Goal: Information Seeking & Learning: Learn about a topic

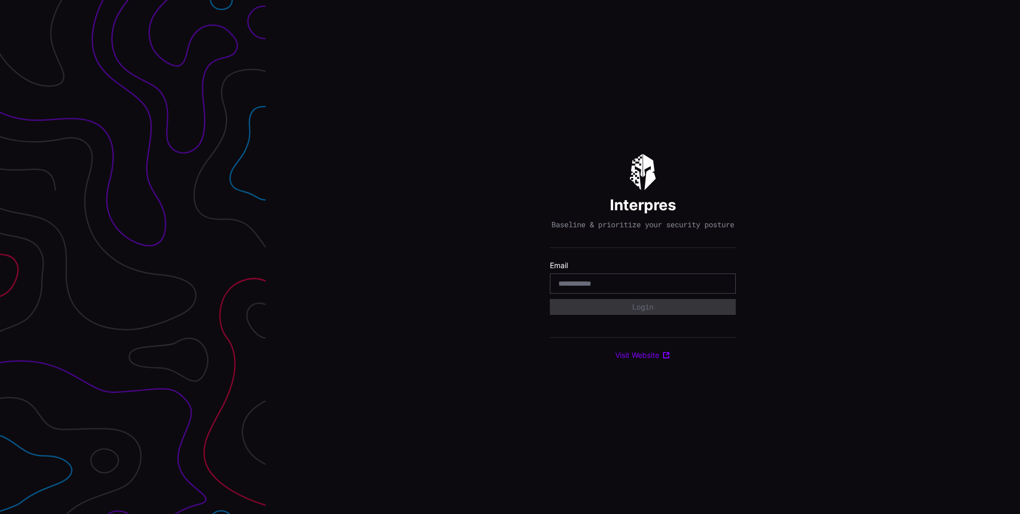
click at [577, 288] on input "email" at bounding box center [642, 284] width 169 height 10
type input "**********"
click at [652, 309] on button "Login" at bounding box center [643, 307] width 186 height 16
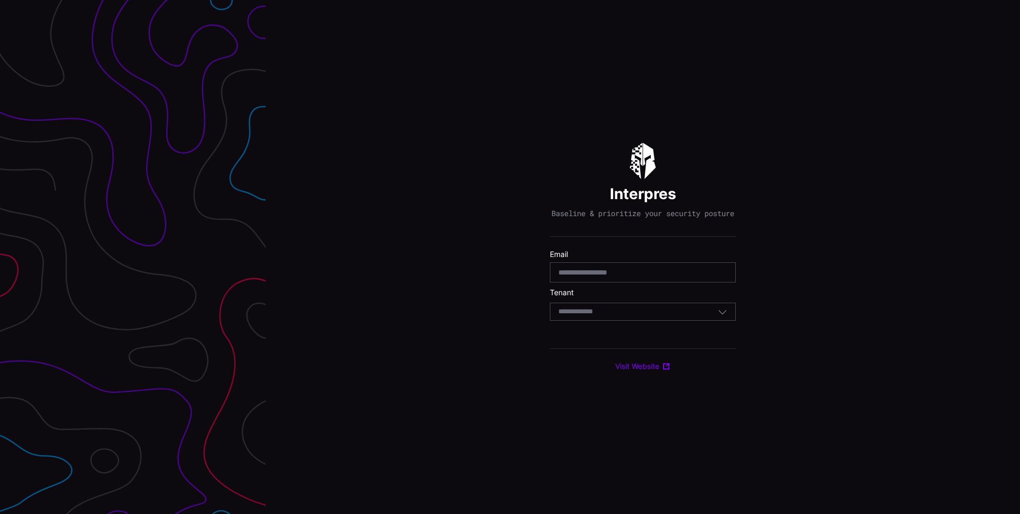
click at [652, 309] on div "Select Tenant" at bounding box center [643, 312] width 186 height 18
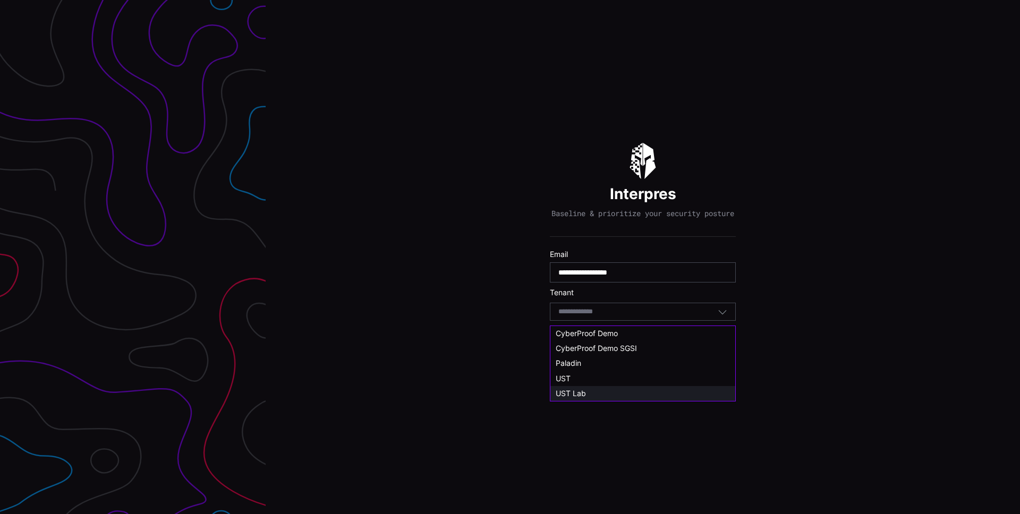
click at [620, 390] on div "UST Lab" at bounding box center [642, 394] width 174 height 10
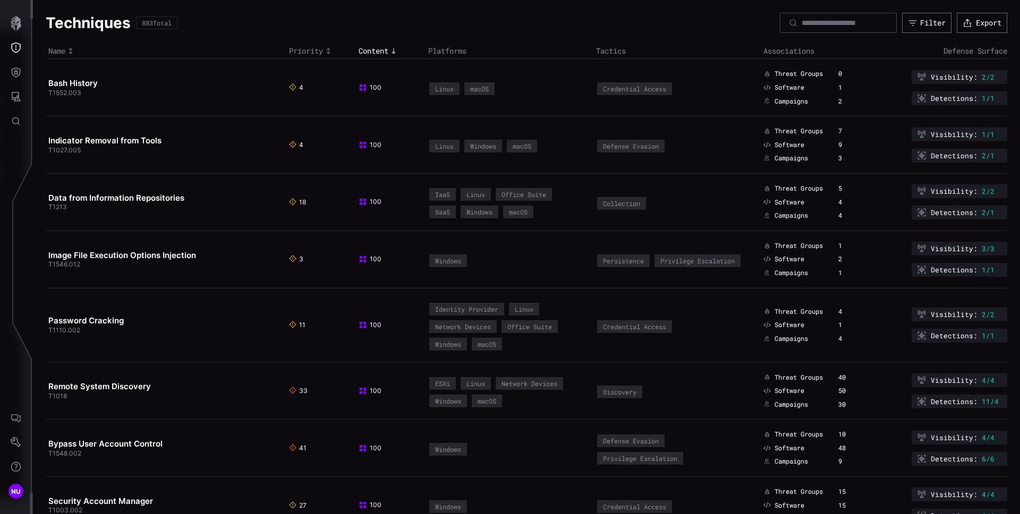
drag, startPoint x: 301, startPoint y: 50, endPoint x: 391, endPoint y: 58, distance: 91.2
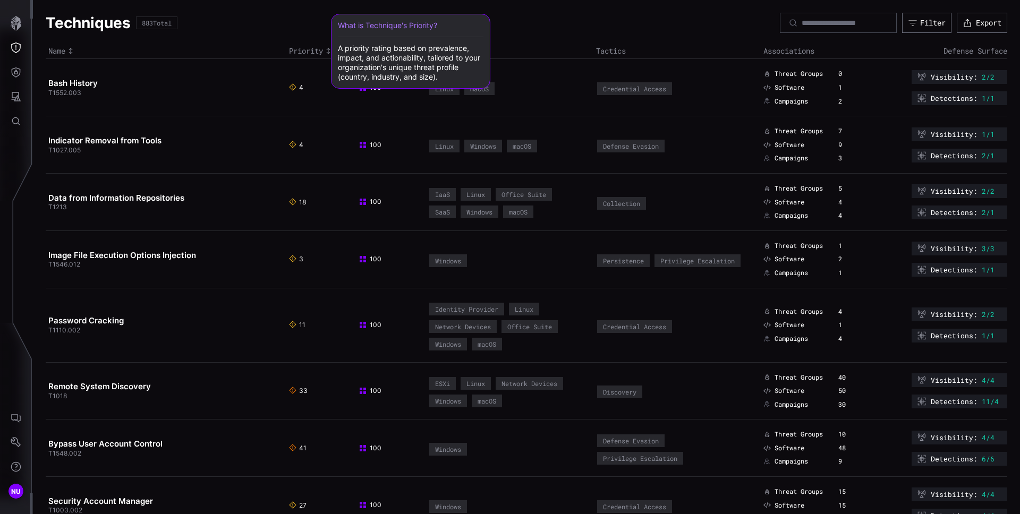
click at [303, 52] on span "Priority" at bounding box center [306, 51] width 34 height 10
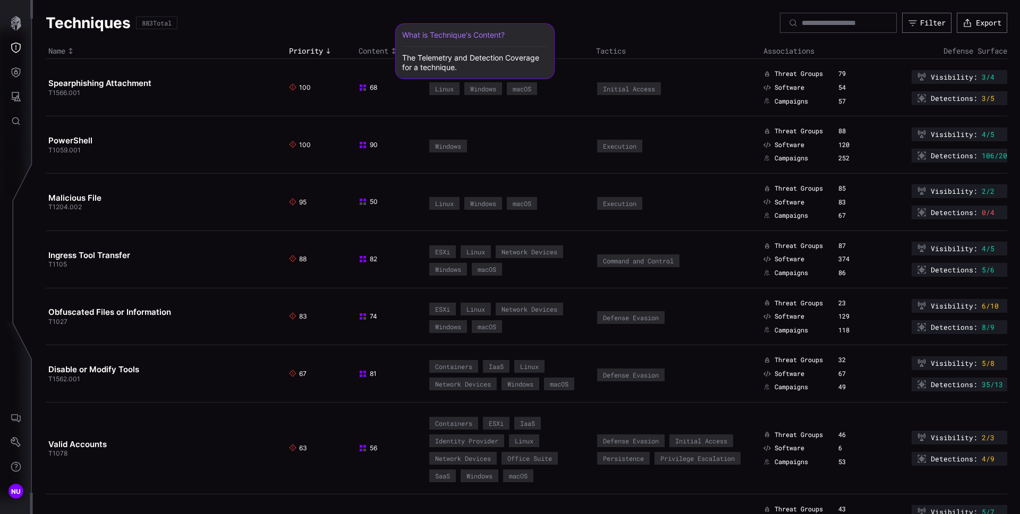
click at [374, 48] on span "Content" at bounding box center [373, 51] width 30 height 10
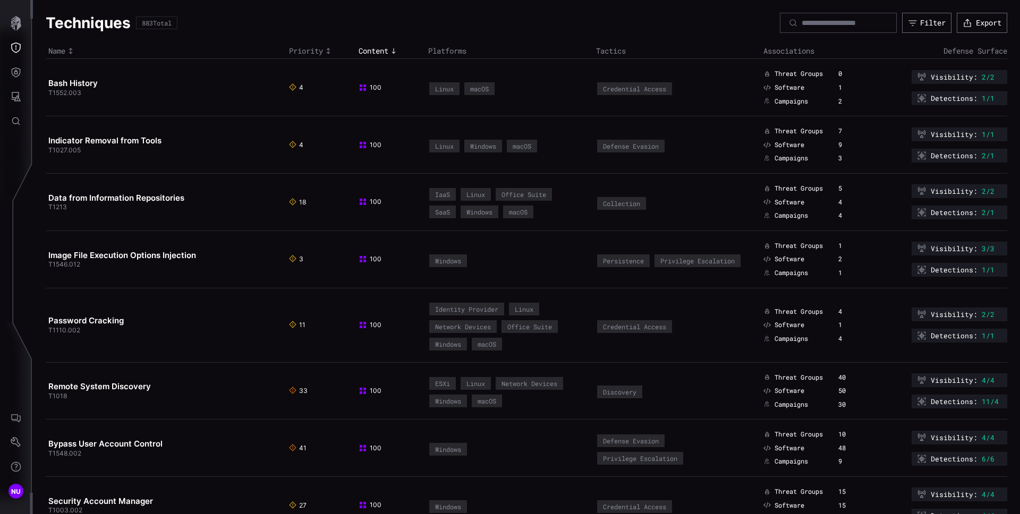
click at [507, 53] on th "Platforms" at bounding box center [508, 51] width 167 height 15
click at [861, 53] on th "Associations" at bounding box center [818, 51] width 117 height 15
click at [11, 47] on icon "Threat Exposure" at bounding box center [16, 47] width 11 height 11
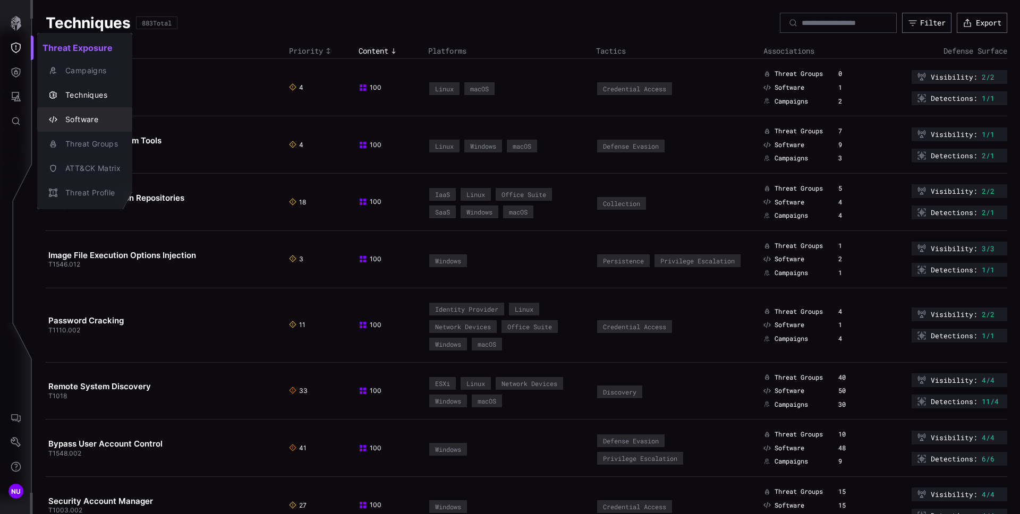
click at [98, 123] on div "Software" at bounding box center [90, 119] width 61 height 13
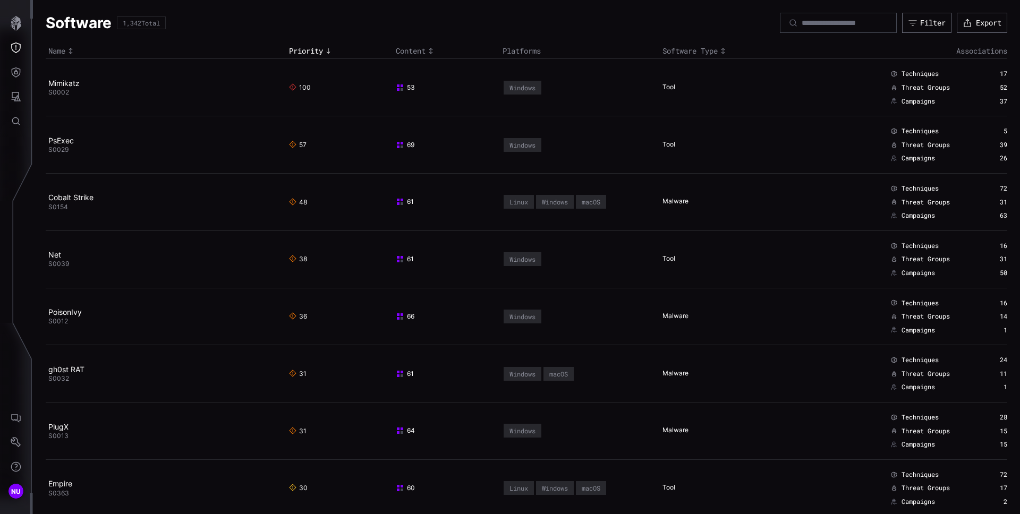
click at [703, 29] on div "Software 1,342 Total Filter Export" at bounding box center [526, 23] width 961 height 20
click at [690, 51] on div "Software Type" at bounding box center [739, 51] width 155 height 10
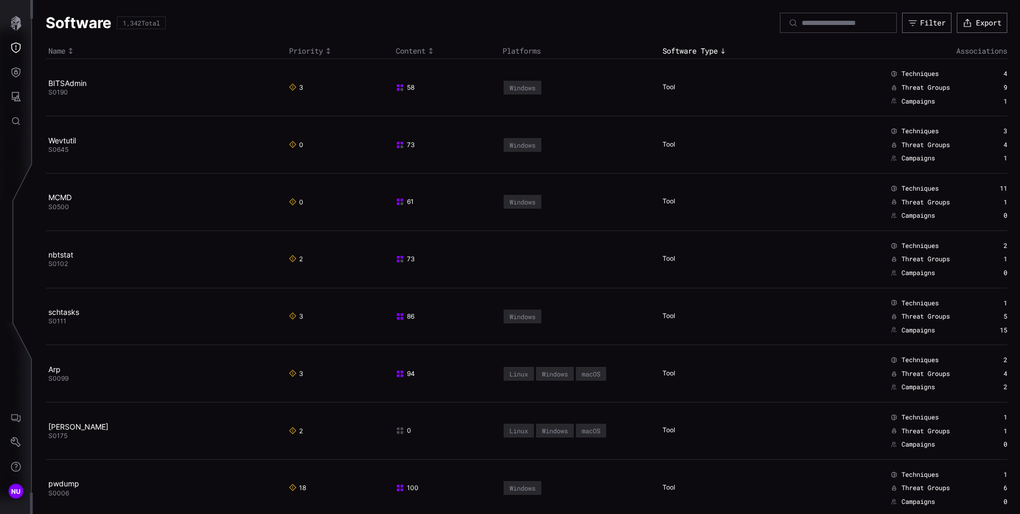
click at [891, 49] on th "Associations" at bounding box center [913, 51] width 187 height 15
click at [674, 53] on div "Software Type" at bounding box center [739, 51] width 155 height 10
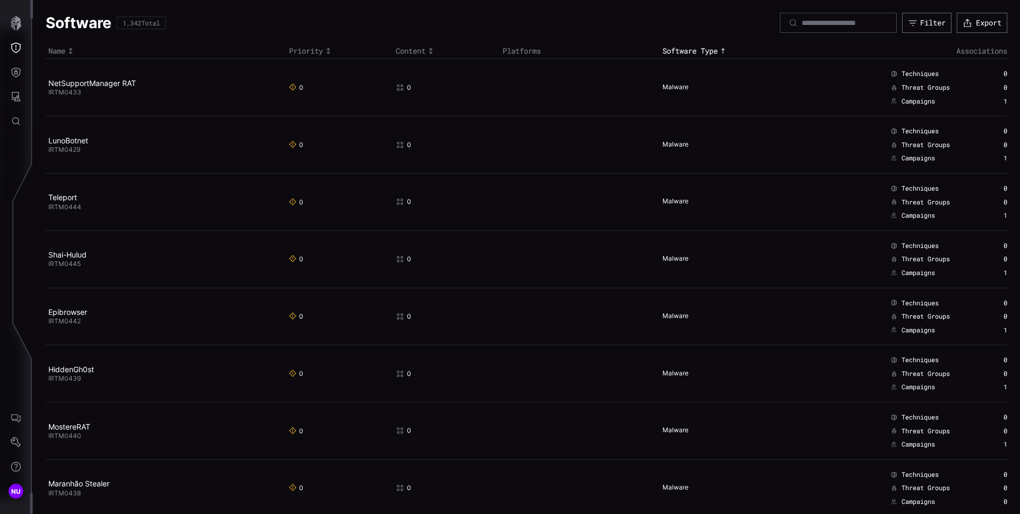
click at [557, 30] on div "Software 1,342 Total Filter Export" at bounding box center [526, 23] width 961 height 20
click at [618, 28] on div "Software 1,342 Total Filter Export" at bounding box center [526, 23] width 961 height 20
click at [18, 49] on icon "Threat Exposure" at bounding box center [16, 47] width 11 height 11
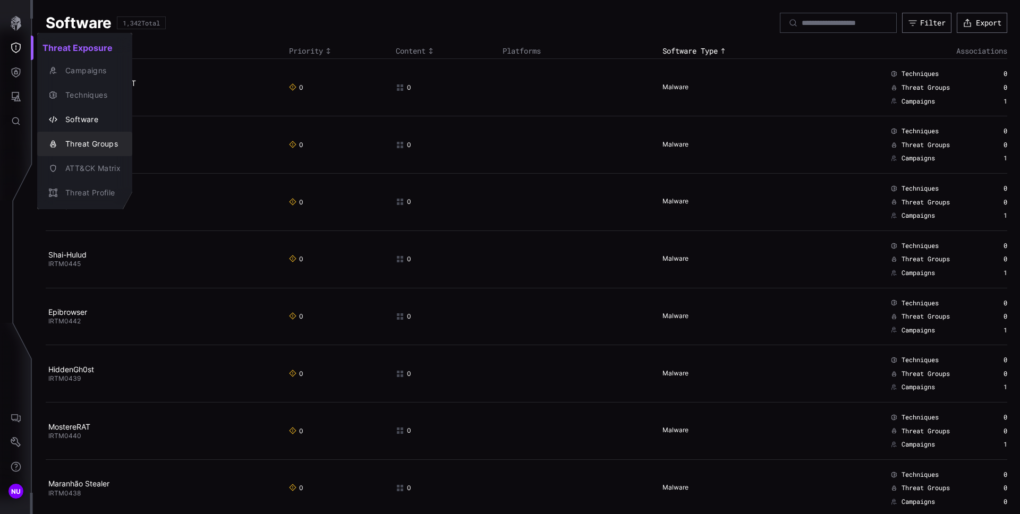
click at [98, 146] on div "Threat Groups" at bounding box center [90, 144] width 61 height 13
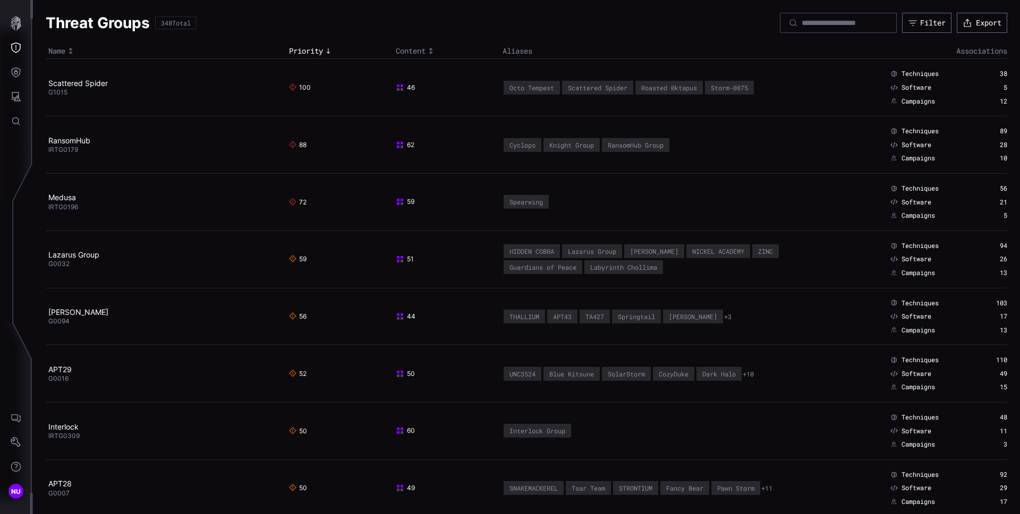
click at [531, 30] on div "Threat Groups 348 Total Filter Export" at bounding box center [526, 23] width 961 height 20
click at [522, 53] on th "Aliases" at bounding box center [660, 51] width 320 height 15
click at [621, 52] on th "Aliases" at bounding box center [660, 51] width 320 height 15
click at [561, 19] on div "Threat Groups 348 Total Filter Export" at bounding box center [526, 23] width 961 height 20
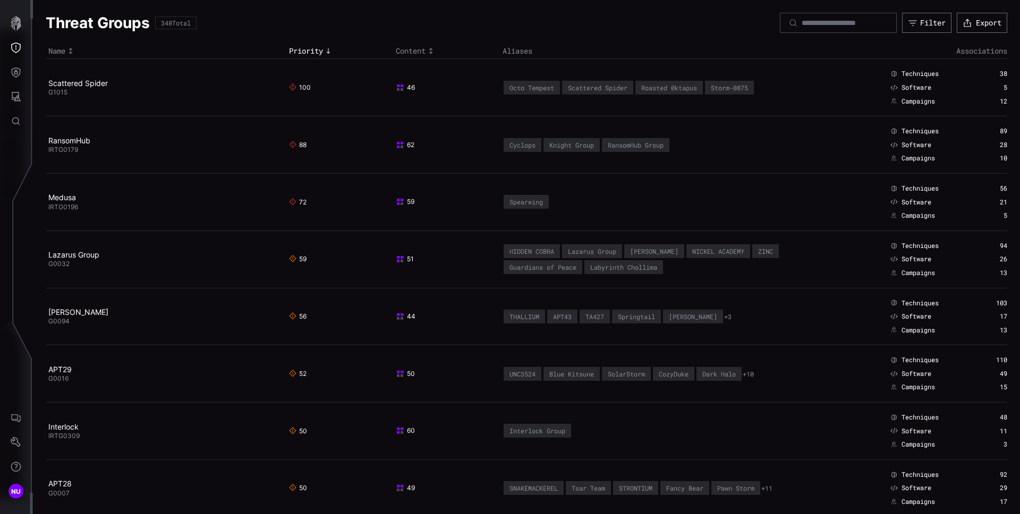
click at [566, 53] on th "Aliases" at bounding box center [660, 51] width 320 height 15
click at [591, 58] on th "Aliases" at bounding box center [660, 51] width 320 height 15
click at [18, 72] on icon "Defense Surface" at bounding box center [16, 72] width 11 height 11
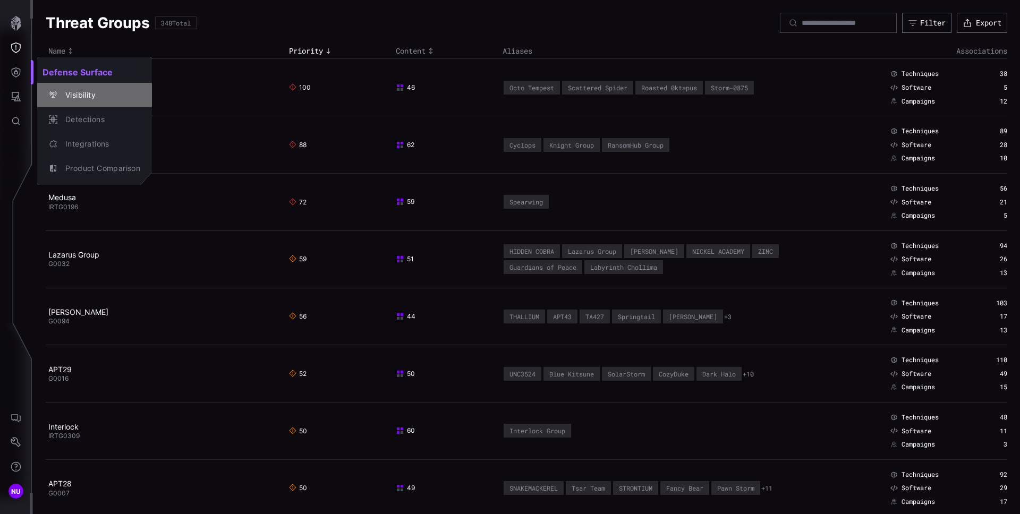
click at [70, 92] on div "Visibility" at bounding box center [100, 95] width 80 height 13
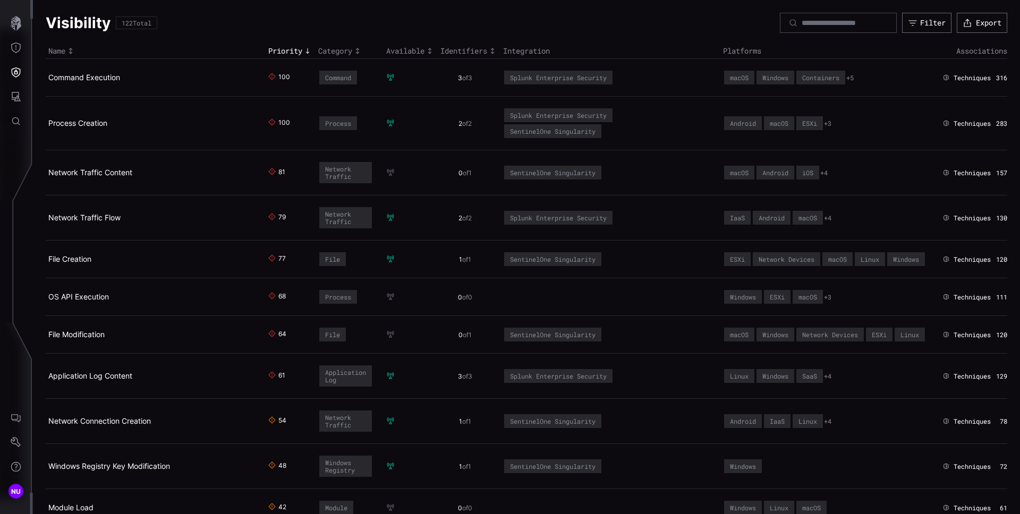
click at [269, 24] on div "Visibility 122 Total Filter Export" at bounding box center [526, 23] width 961 height 20
click at [272, 49] on div "Priority" at bounding box center [290, 51] width 45 height 10
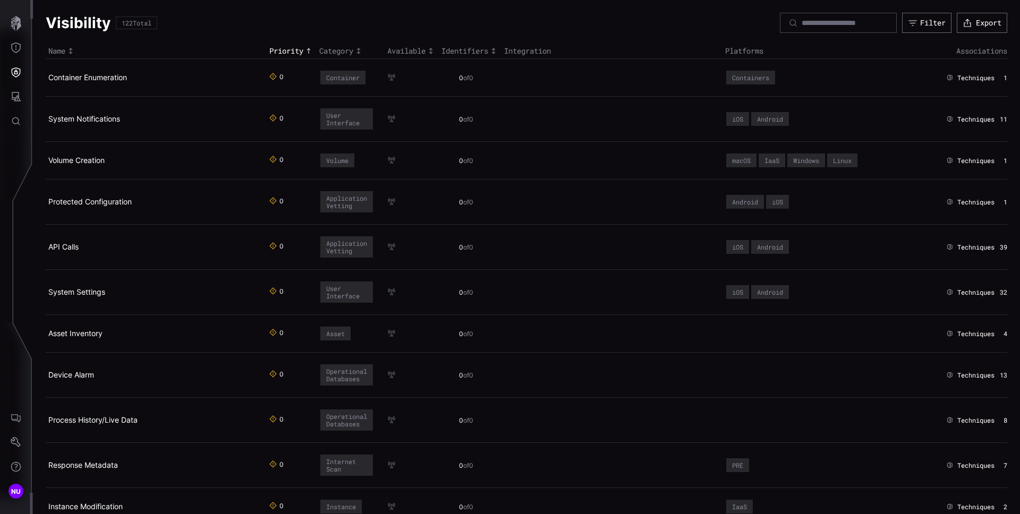
click at [279, 53] on div "Priority" at bounding box center [291, 51] width 45 height 10
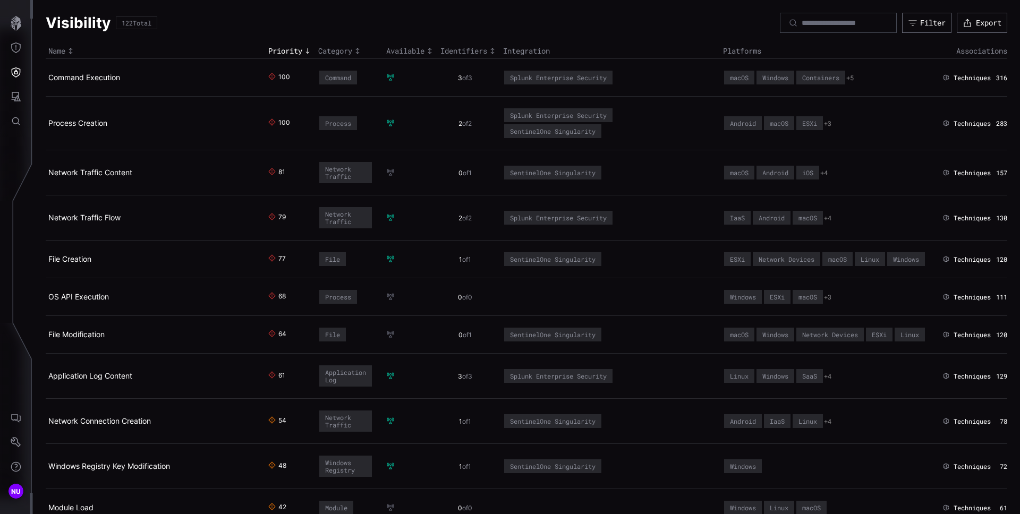
click at [220, 49] on div "Name" at bounding box center [155, 51] width 215 height 10
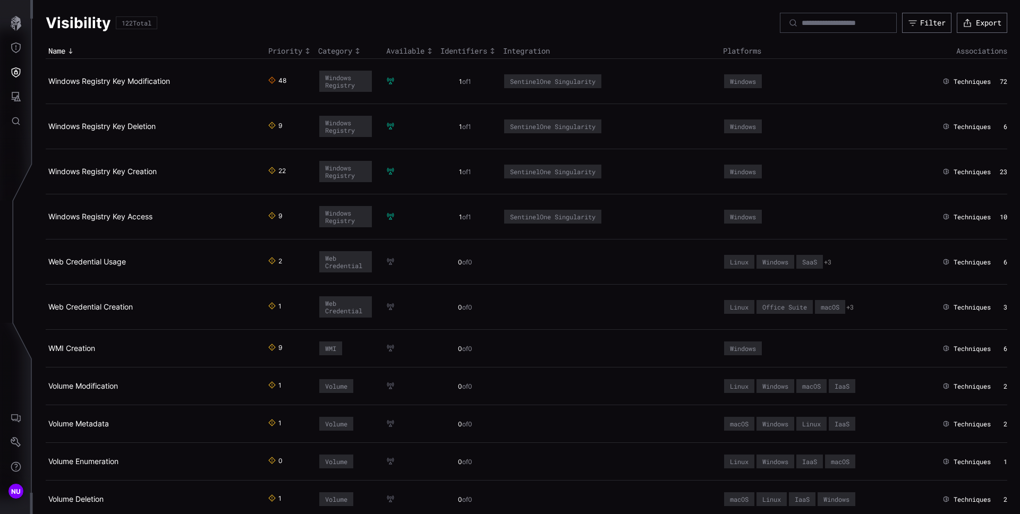
click at [390, 29] on div "Visibility 122 Total Filter Export" at bounding box center [526, 23] width 961 height 20
click at [537, 52] on th "Integration" at bounding box center [610, 51] width 220 height 15
click at [457, 49] on div "Identifiers" at bounding box center [468, 51] width 57 height 10
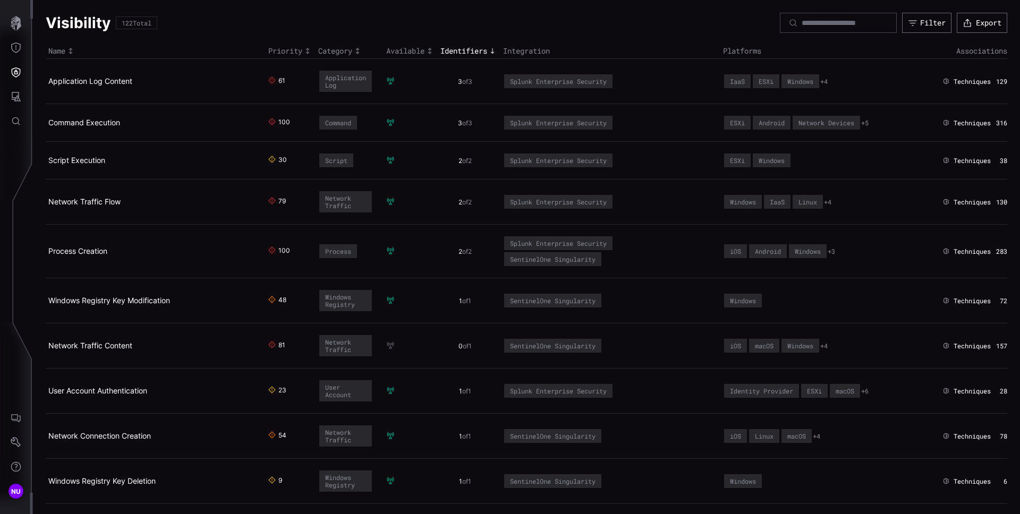
click at [391, 48] on div "Available" at bounding box center [410, 51] width 49 height 10
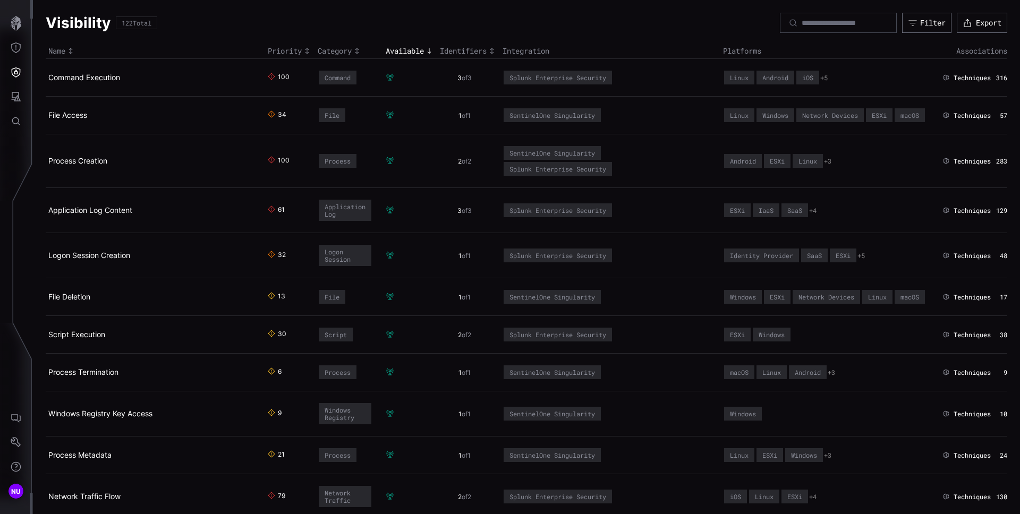
click at [324, 48] on div "Category" at bounding box center [349, 51] width 63 height 10
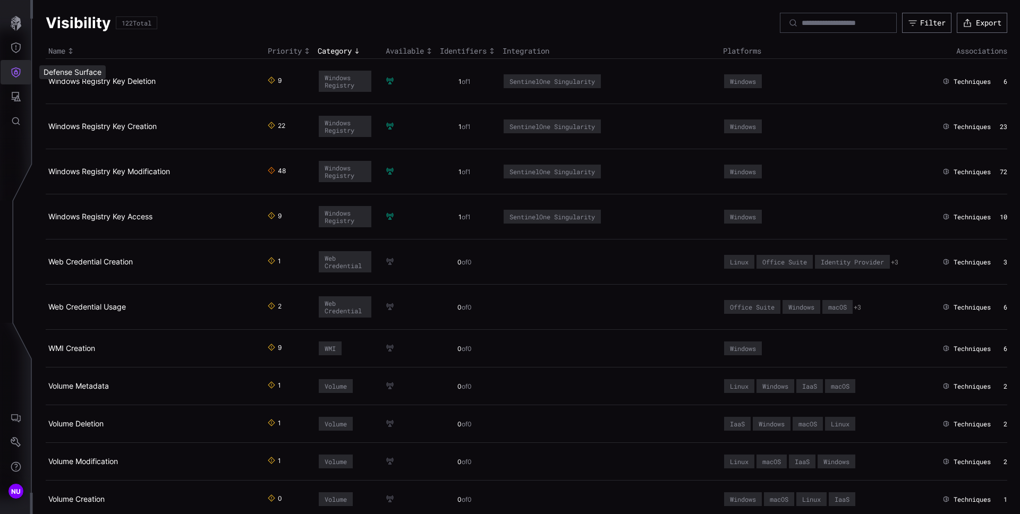
click at [7, 70] on button "Defense Surface" at bounding box center [16, 72] width 31 height 24
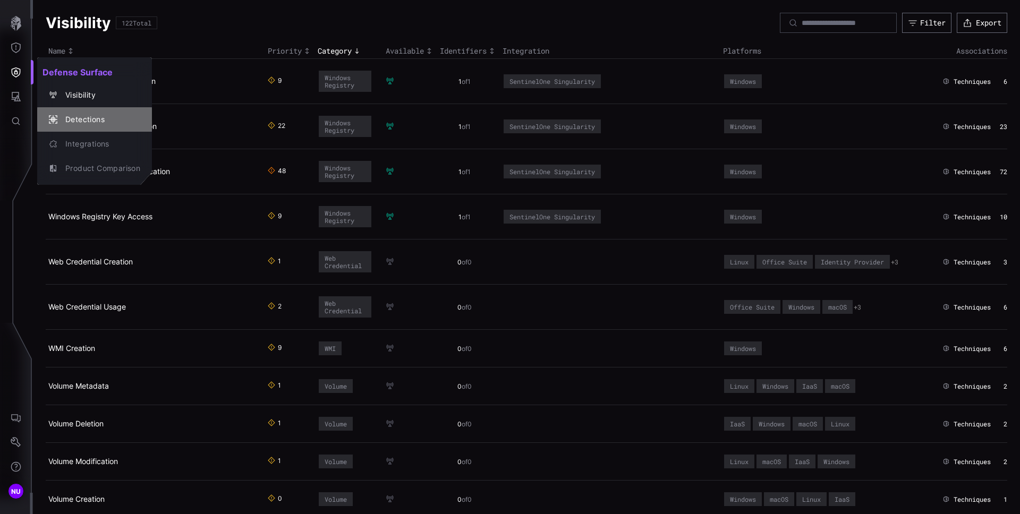
click at [82, 112] on div "Detections" at bounding box center [94, 119] width 106 height 15
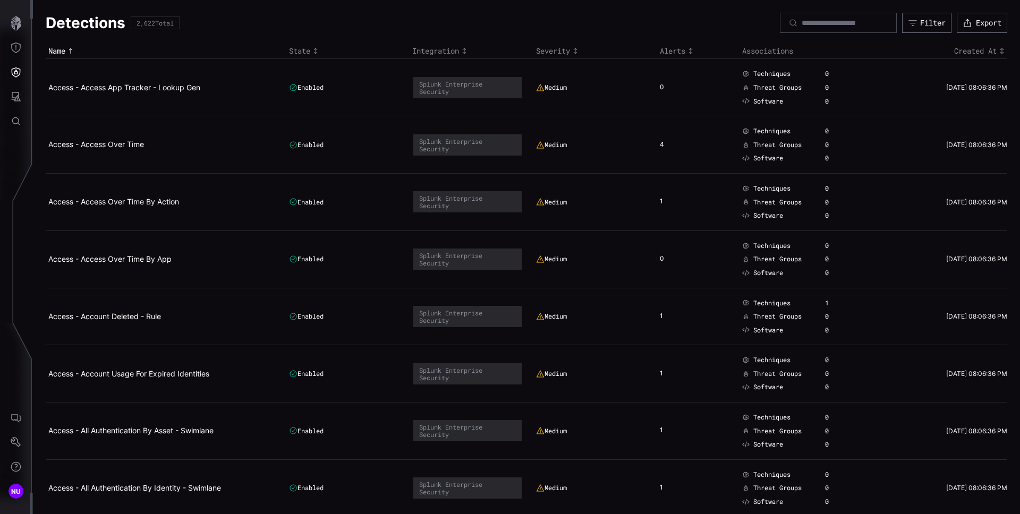
click at [316, 28] on div "Detections 2,622 Total Filter Export" at bounding box center [526, 23] width 961 height 20
click at [305, 50] on div "State" at bounding box center [348, 51] width 118 height 10
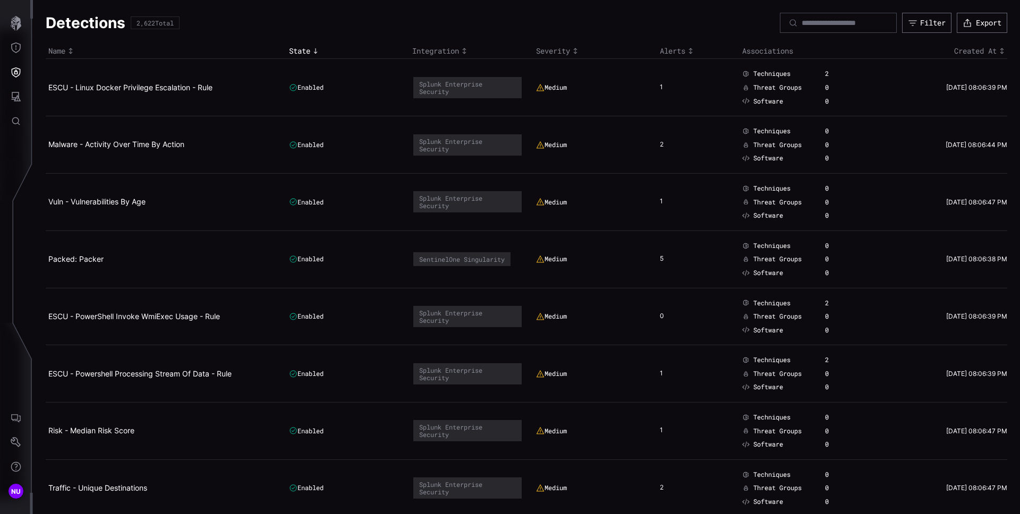
click at [552, 53] on div "Severity" at bounding box center [595, 51] width 118 height 10
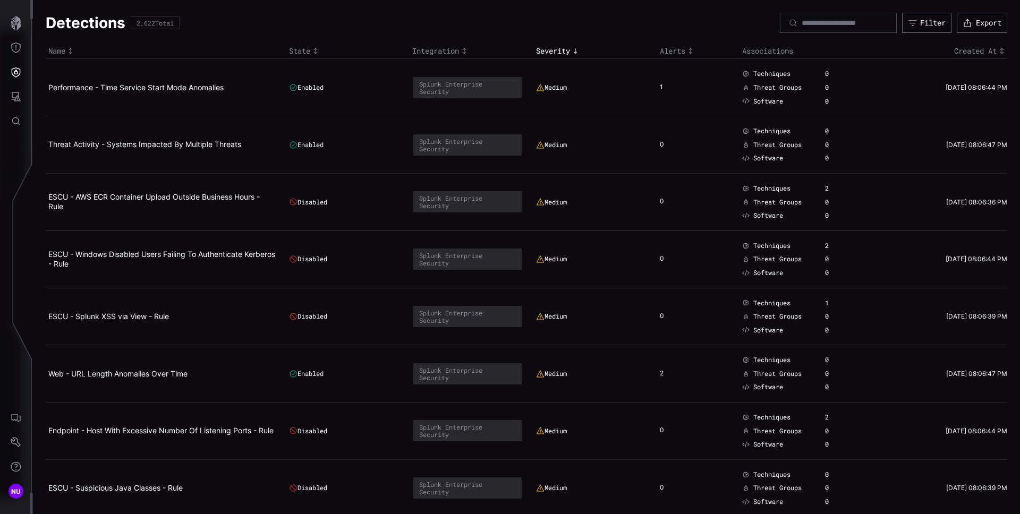
click at [667, 53] on div "Alerts" at bounding box center [698, 51] width 77 height 10
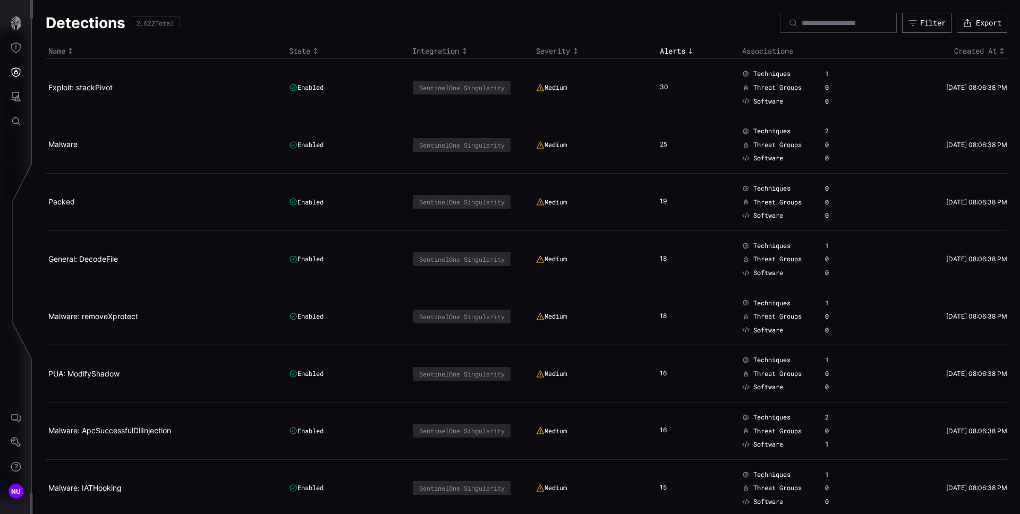
click at [439, 50] on div "Integration" at bounding box center [471, 51] width 118 height 10
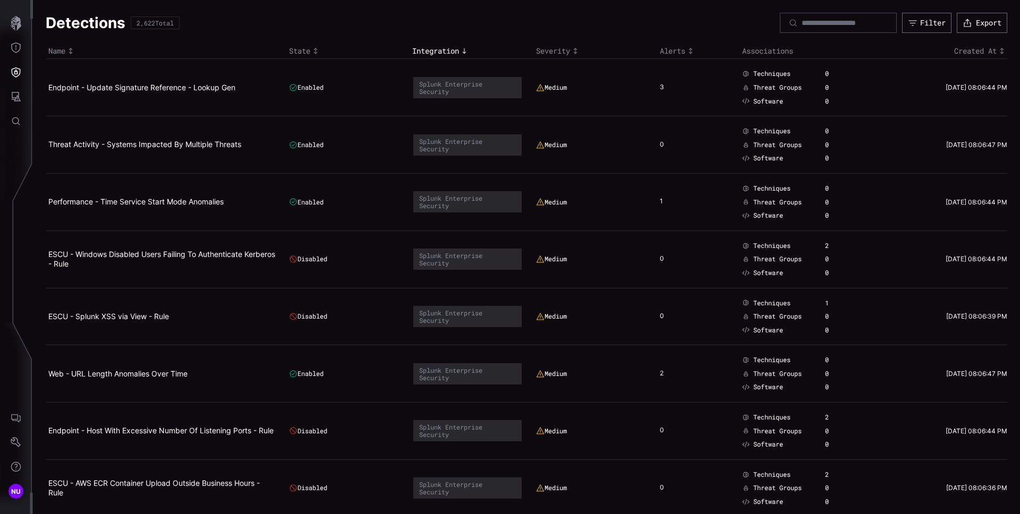
click at [295, 50] on div "State" at bounding box center [348, 51] width 118 height 10
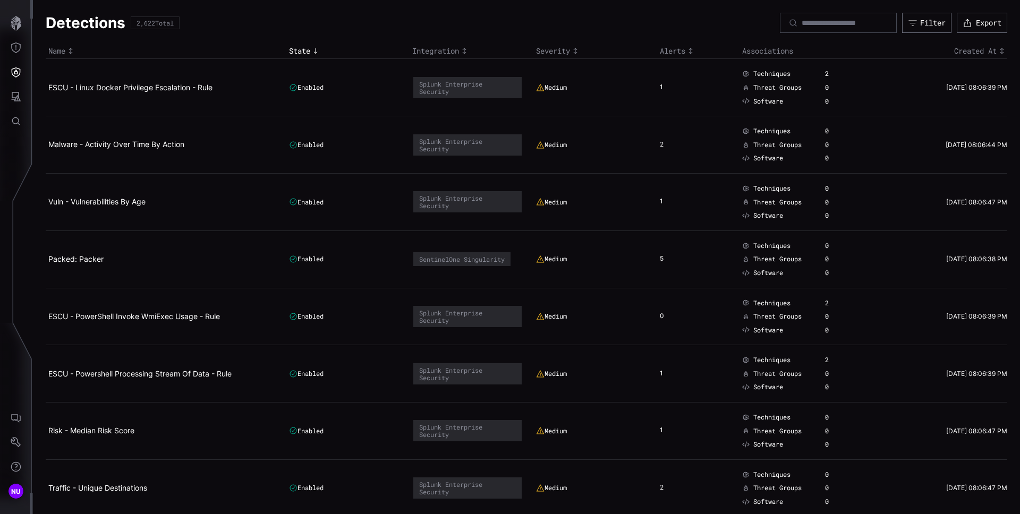
click at [388, 46] on div "State" at bounding box center [348, 51] width 118 height 10
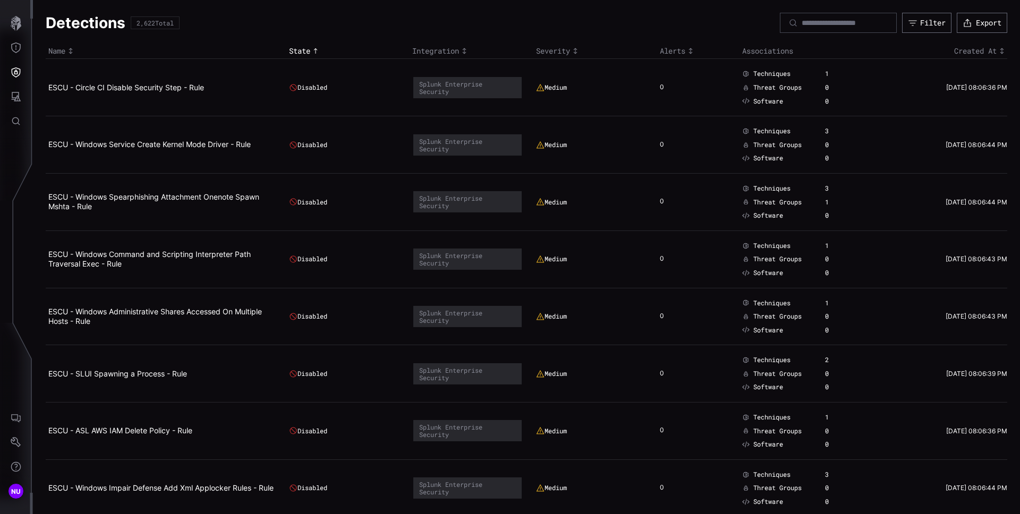
click at [310, 55] on div "State" at bounding box center [348, 51] width 118 height 10
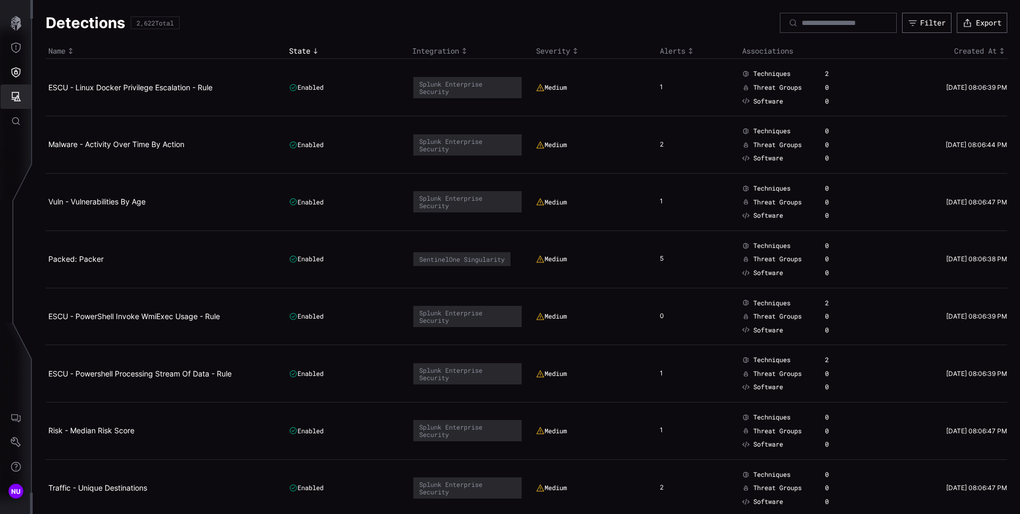
click at [17, 99] on icon "Attack Surface" at bounding box center [17, 97] width 10 height 10
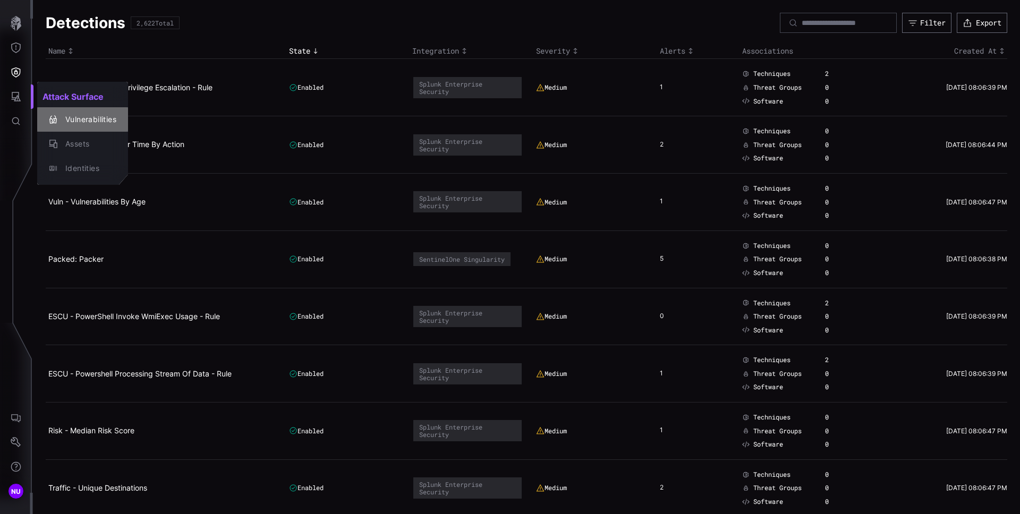
click at [83, 123] on div "Vulnerabilities" at bounding box center [88, 119] width 56 height 13
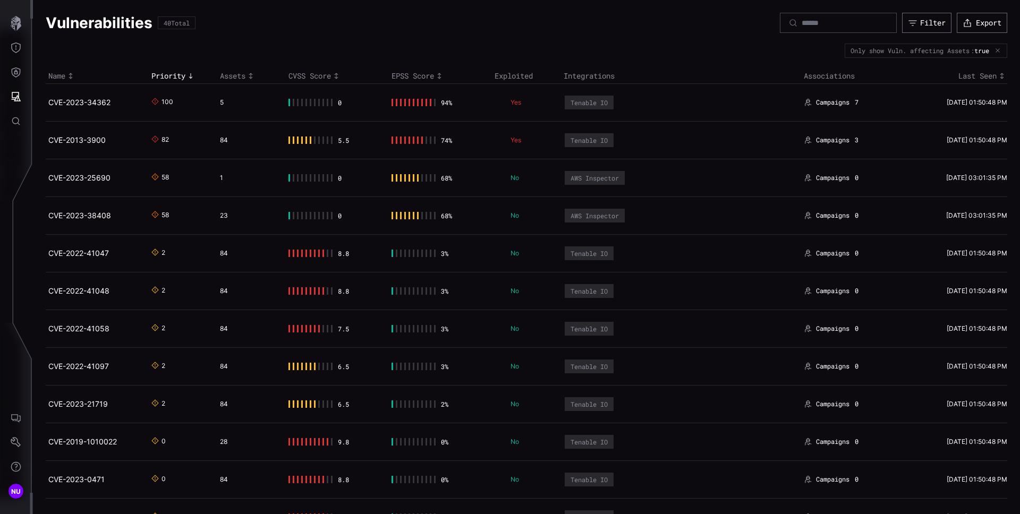
click at [160, 80] on div "Priority" at bounding box center [182, 76] width 63 height 10
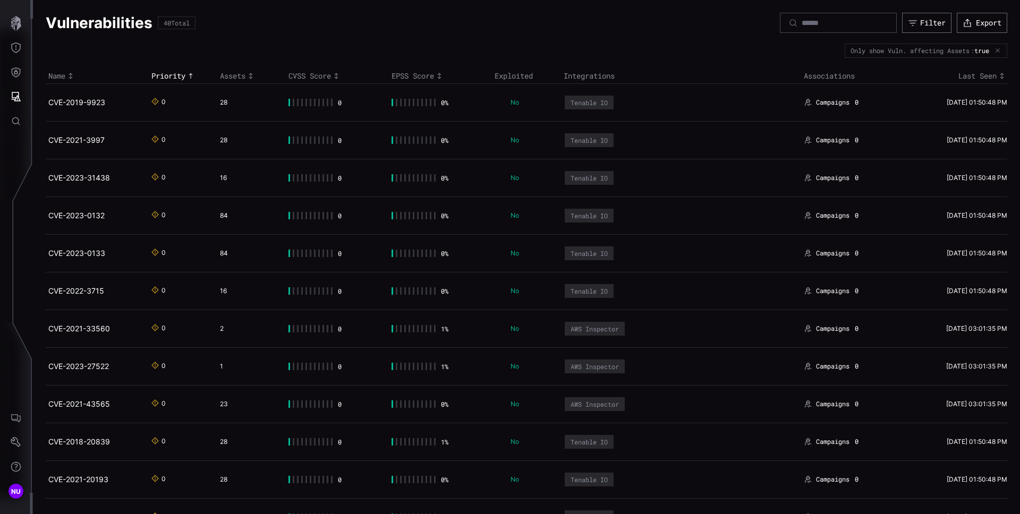
click at [441, 76] on icon "Toggle sort direction" at bounding box center [439, 76] width 8 height 8
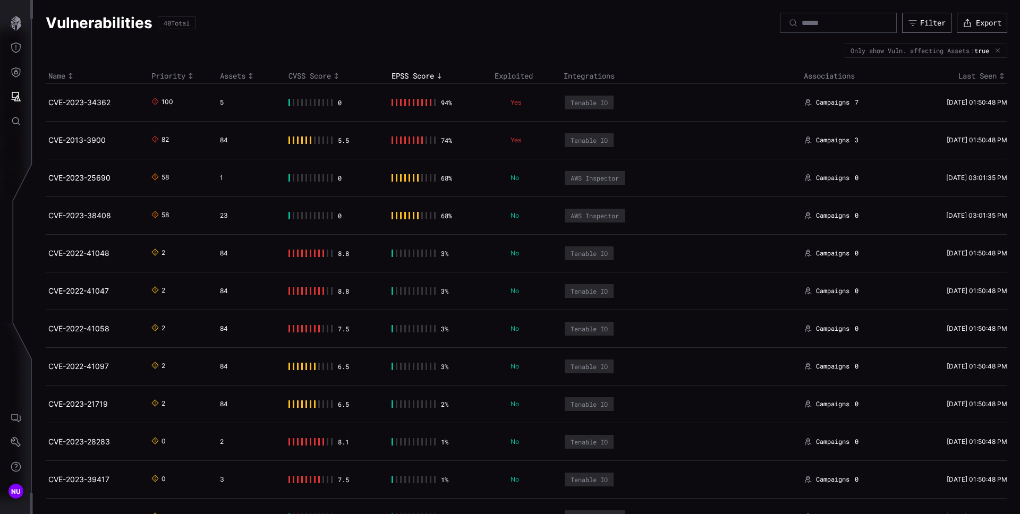
click at [542, 28] on div "Vulnerabilities 40 Total Filter Export" at bounding box center [526, 23] width 961 height 20
